Goal: Navigation & Orientation: Find specific page/section

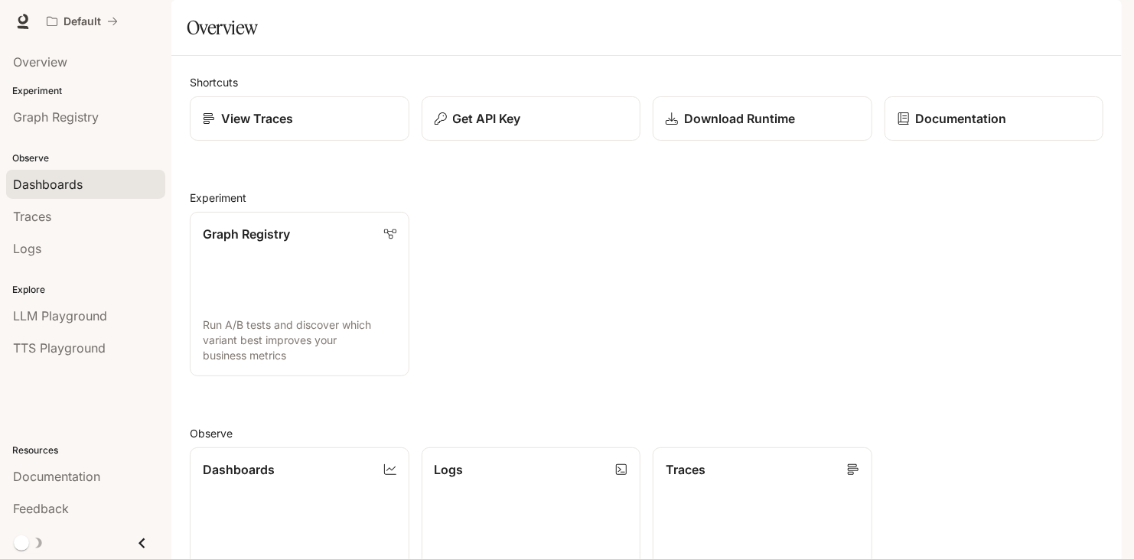
click at [103, 184] on div "Dashboards" at bounding box center [85, 184] width 145 height 18
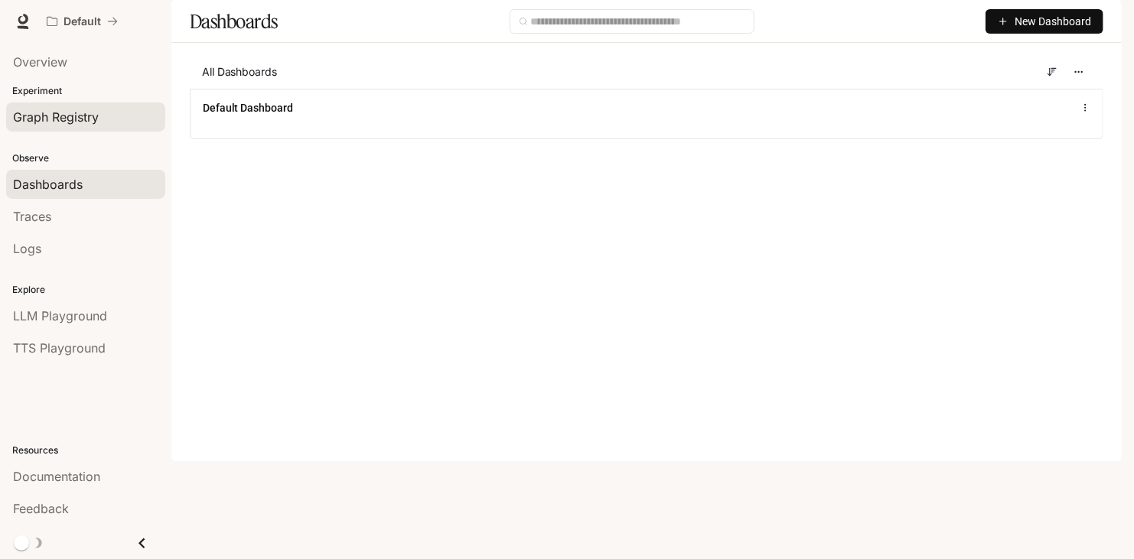
click at [80, 117] on span "Graph Registry" at bounding box center [56, 117] width 86 height 18
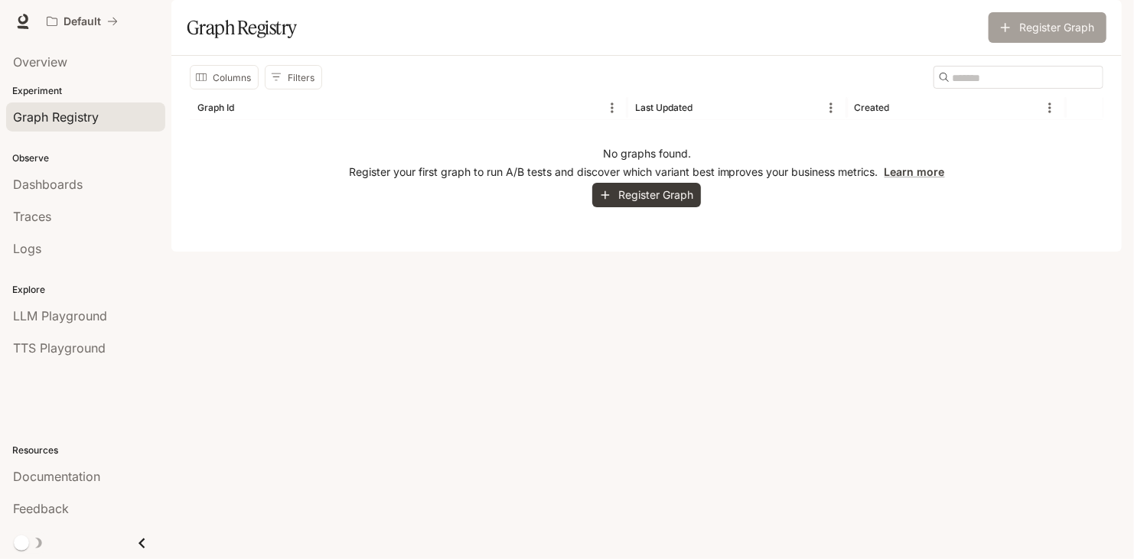
click at [1064, 43] on button "Register Graph" at bounding box center [1048, 27] width 118 height 31
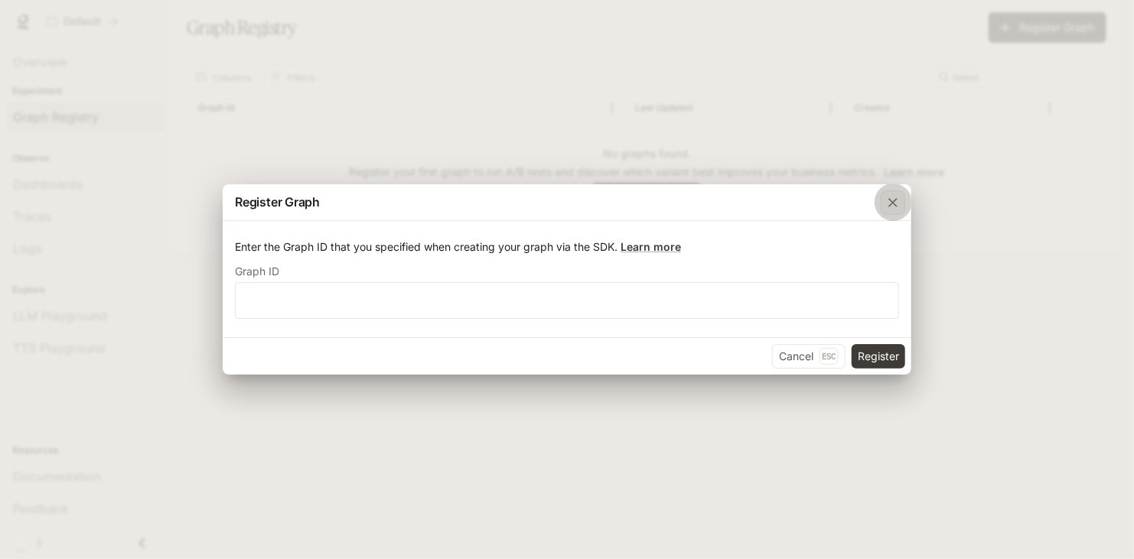
click at [887, 203] on icon "button" at bounding box center [892, 202] width 15 height 15
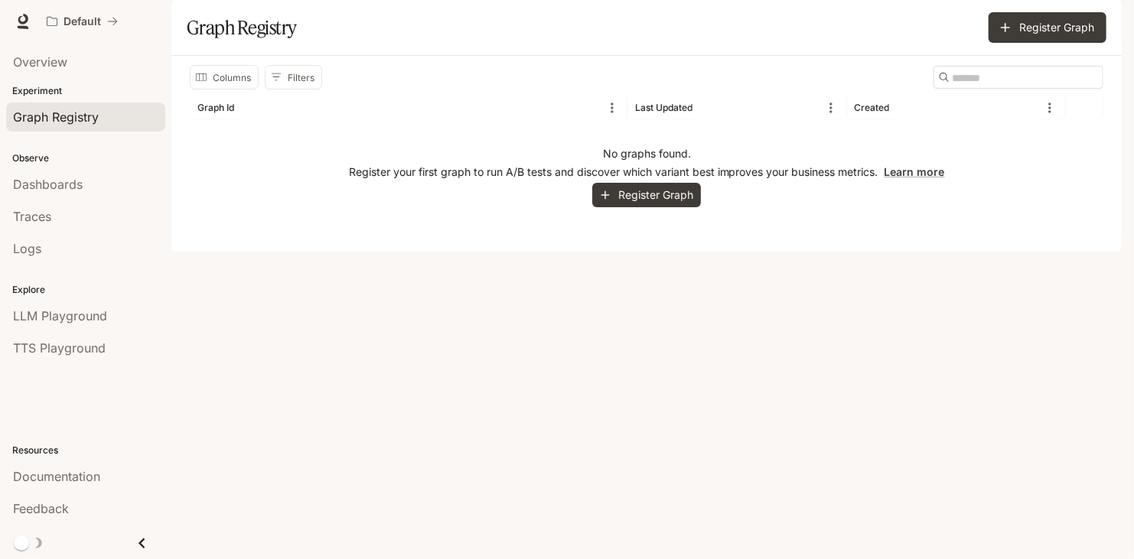
click at [145, 542] on icon "Close drawer" at bounding box center [142, 543] width 21 height 21
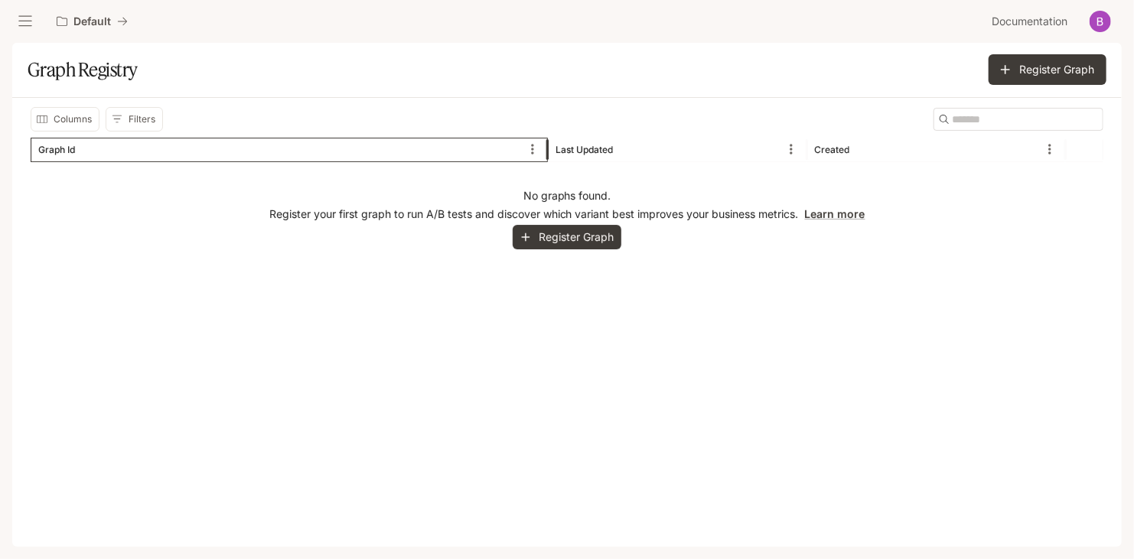
click at [69, 155] on div "Graph Id" at bounding box center [279, 150] width 483 height 24
click at [538, 153] on icon "Menu" at bounding box center [532, 149] width 15 height 15
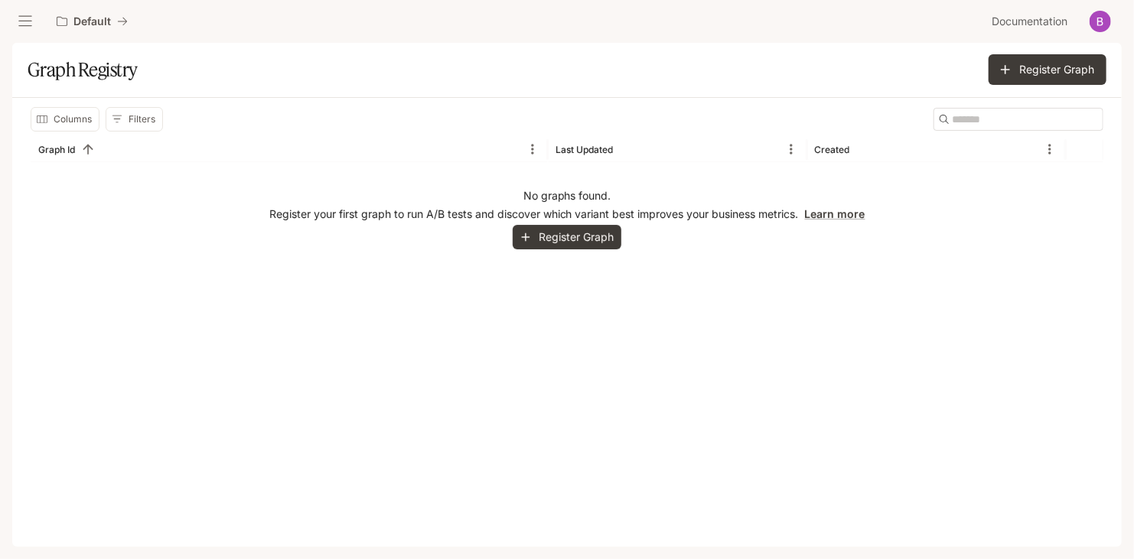
click at [428, 107] on div "Columns Filters ​" at bounding box center [567, 119] width 1073 height 24
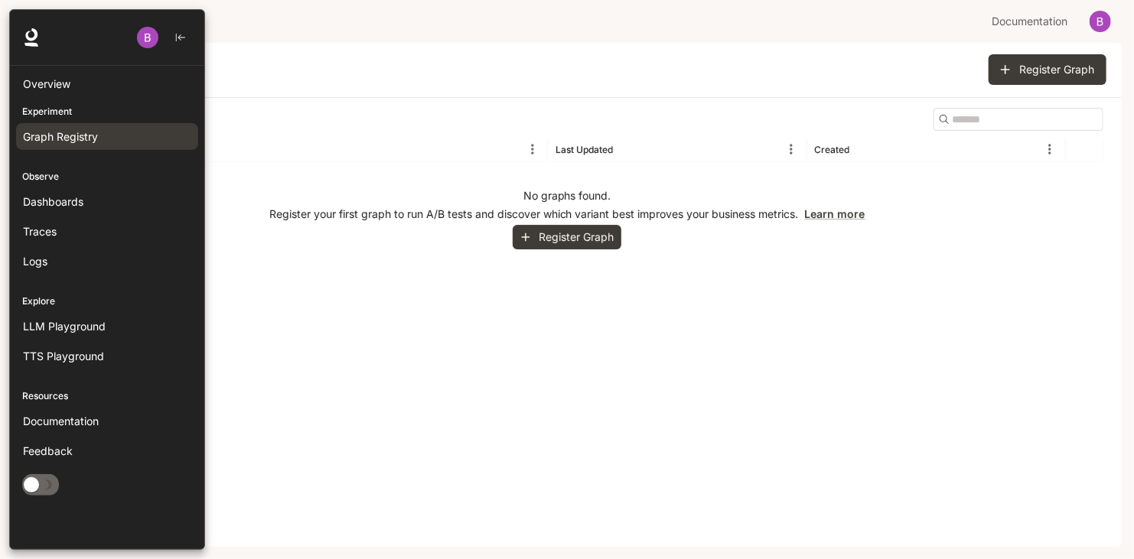
click at [51, 474] on span at bounding box center [40, 484] width 37 height 21
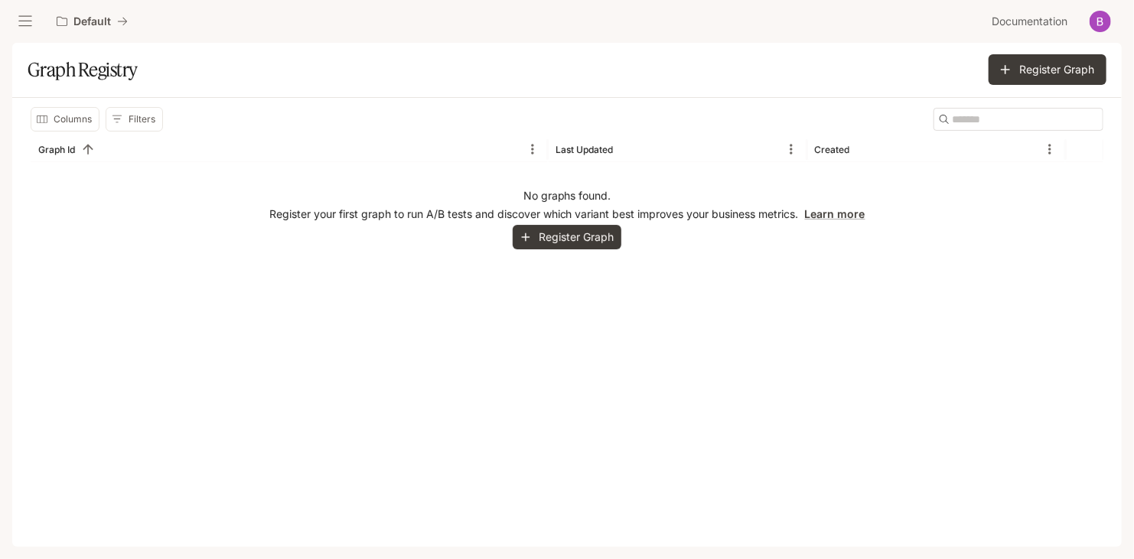
click at [24, 29] on button "open drawer" at bounding box center [25, 22] width 28 height 28
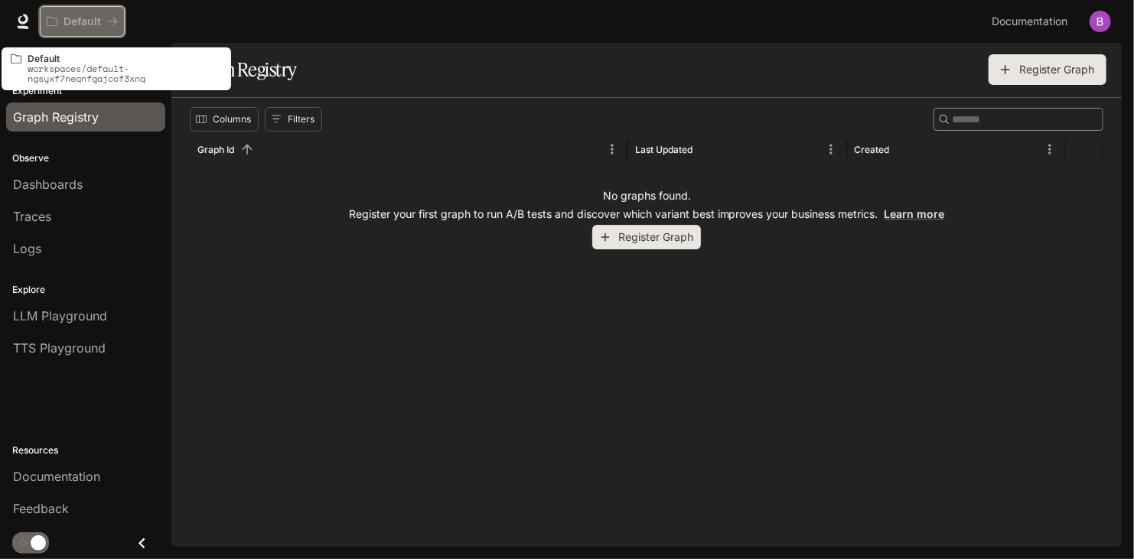
click at [108, 18] on icon "All workspaces" at bounding box center [112, 21] width 11 height 11
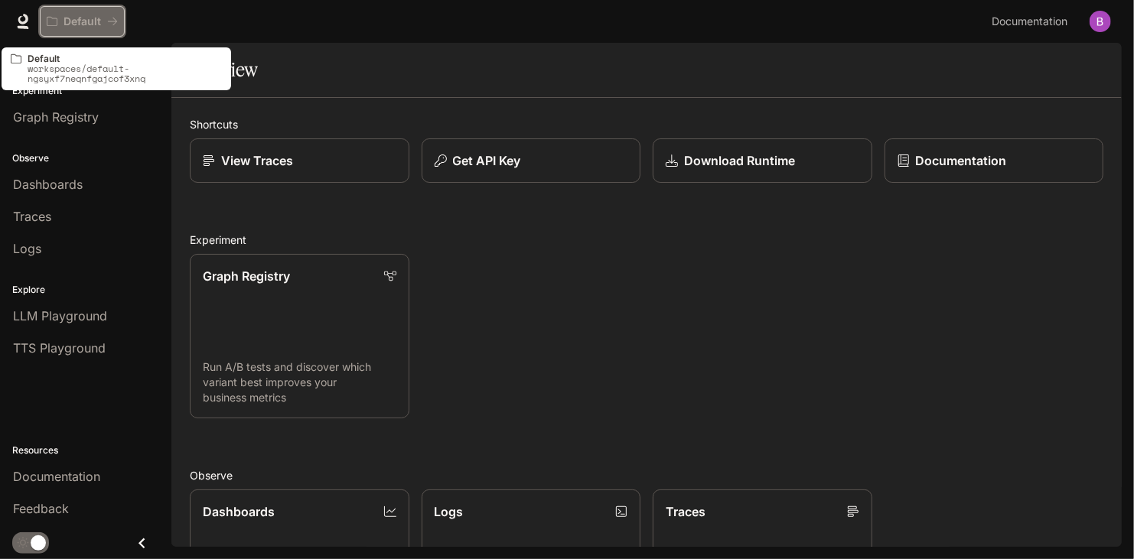
click at [124, 20] on button "Default" at bounding box center [82, 21] width 85 height 31
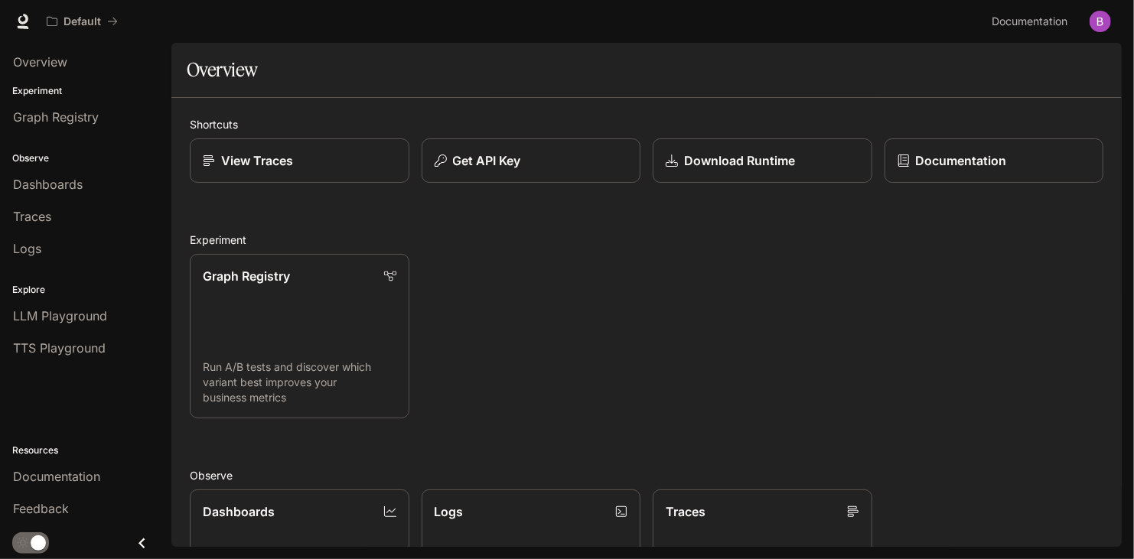
click at [776, 413] on div "Graph Registry Run A/B tests and discover which variant best improves your busi…" at bounding box center [641, 330] width 926 height 177
click at [556, 178] on button "Get API Key" at bounding box center [530, 160] width 221 height 45
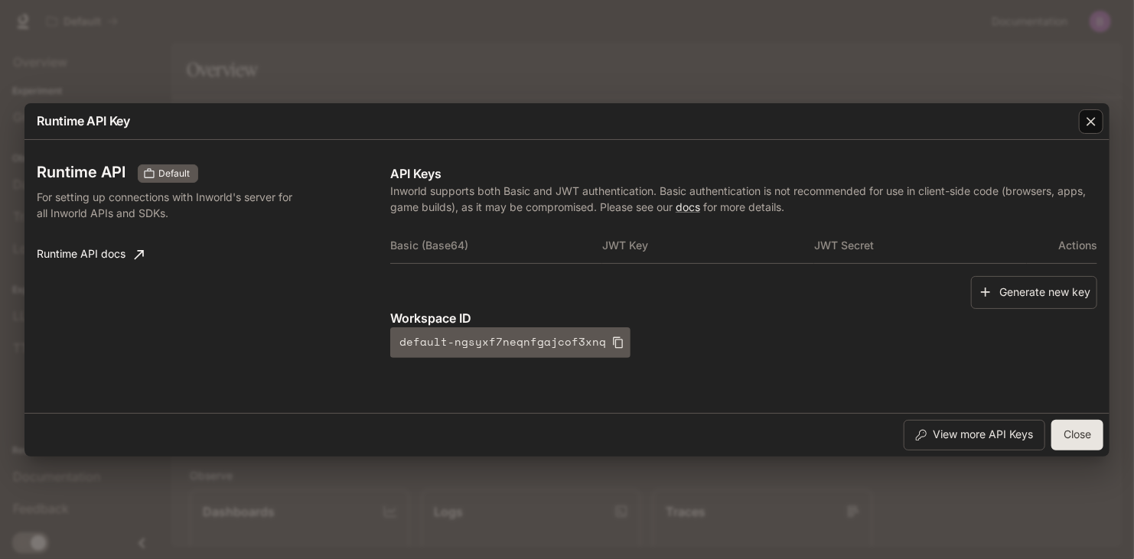
click at [1093, 120] on icon "button" at bounding box center [1090, 121] width 15 height 15
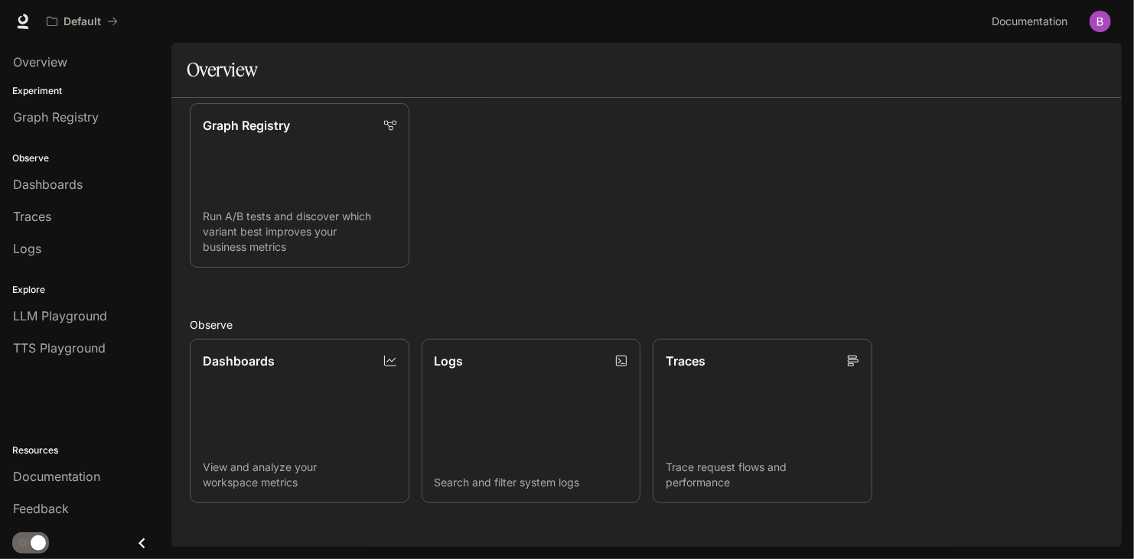
scroll to position [153, 0]
